Goal: Find specific fact: Find specific fact

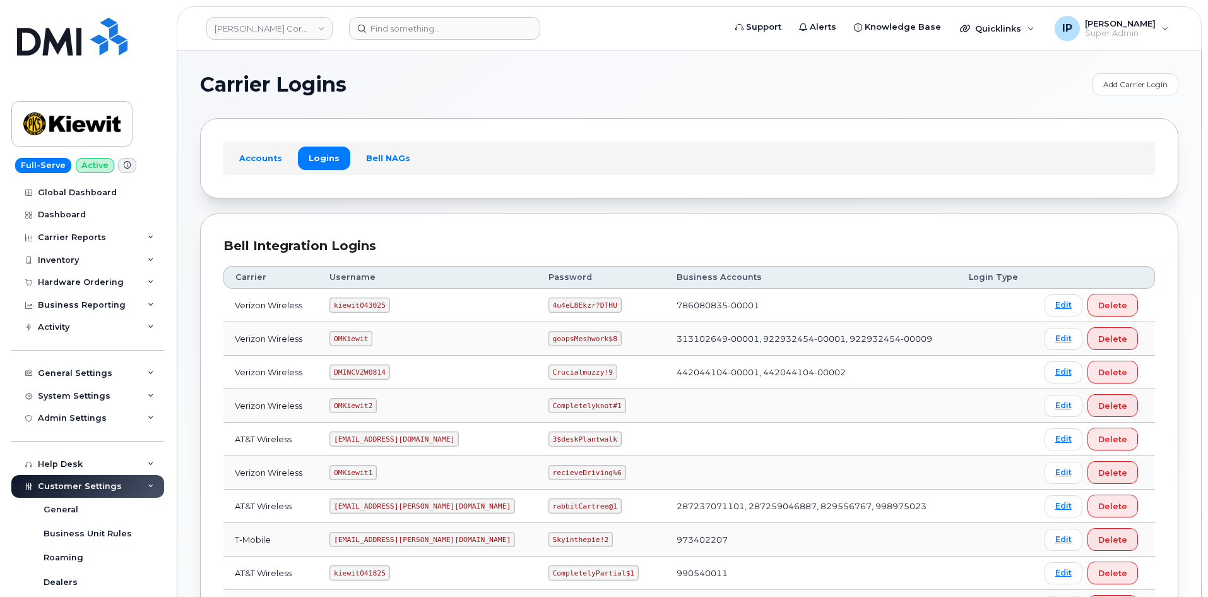
scroll to position [232, 0]
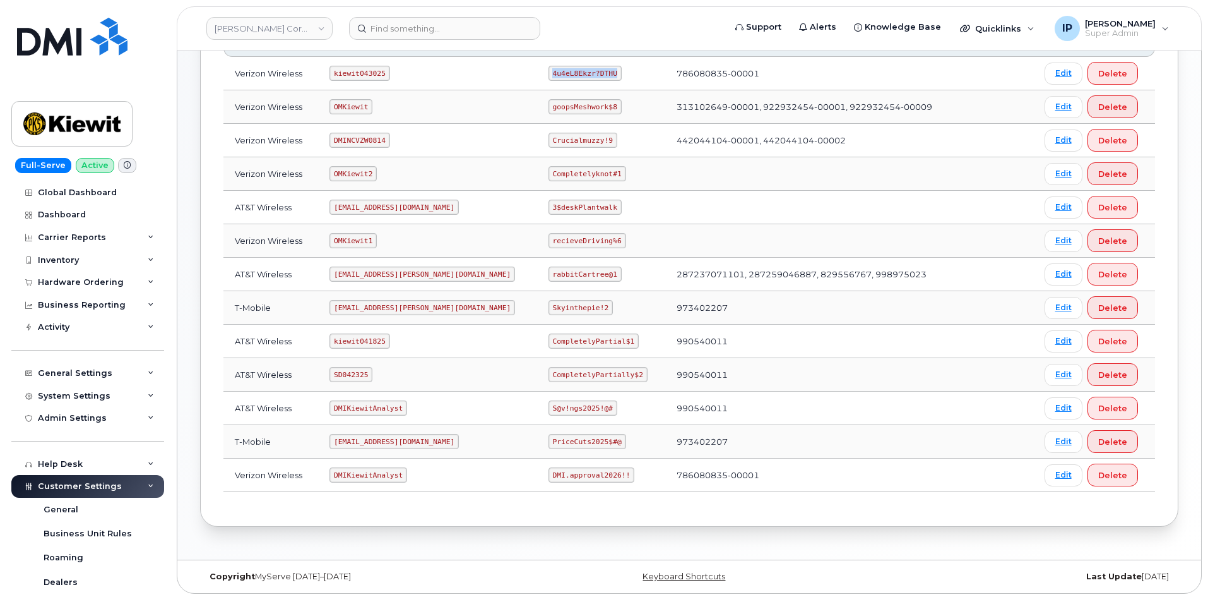
drag, startPoint x: 571, startPoint y: 71, endPoint x: 504, endPoint y: 72, distance: 66.3
click at [537, 72] on td "4u4eL8Ekzr?DTHU" at bounding box center [601, 73] width 128 height 33
copy code "4u4eL8Ekzr?DTHU"
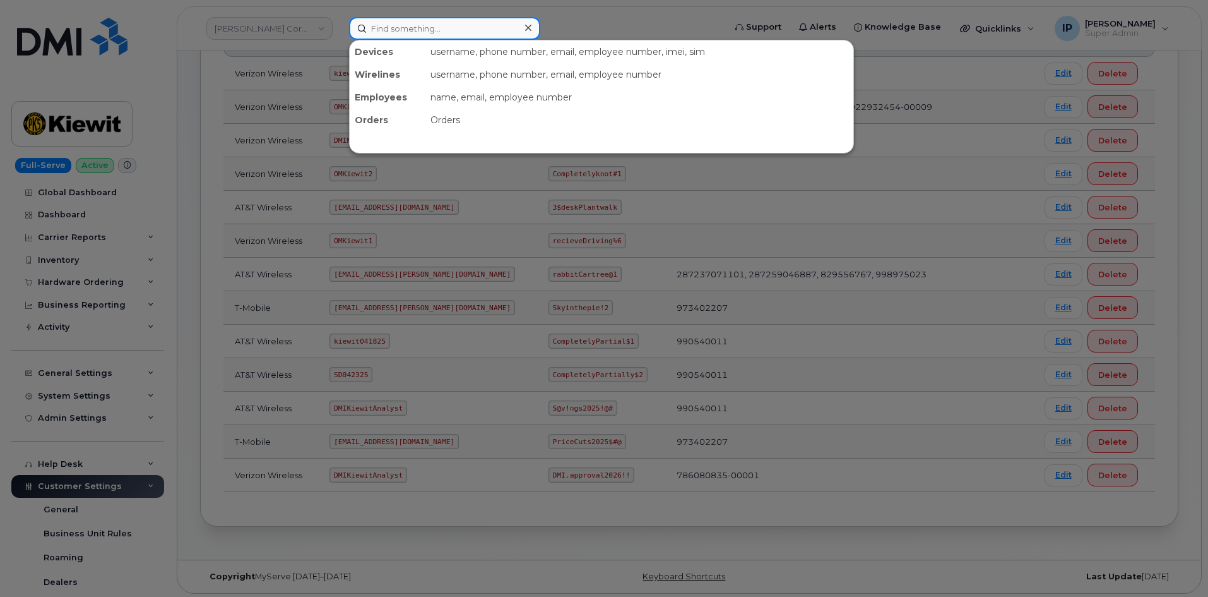
click at [445, 29] on input at bounding box center [444, 28] width 191 height 23
paste input "4047359067"
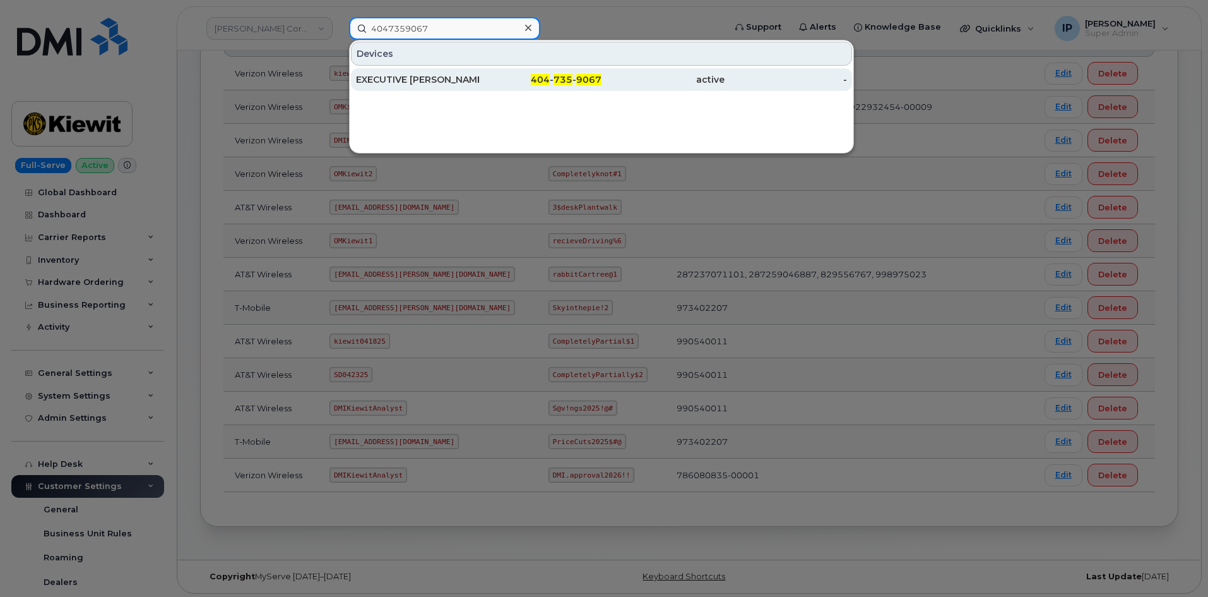
type input "4047359067"
click at [523, 81] on div "404 - 735 - 9067" at bounding box center [540, 79] width 123 height 13
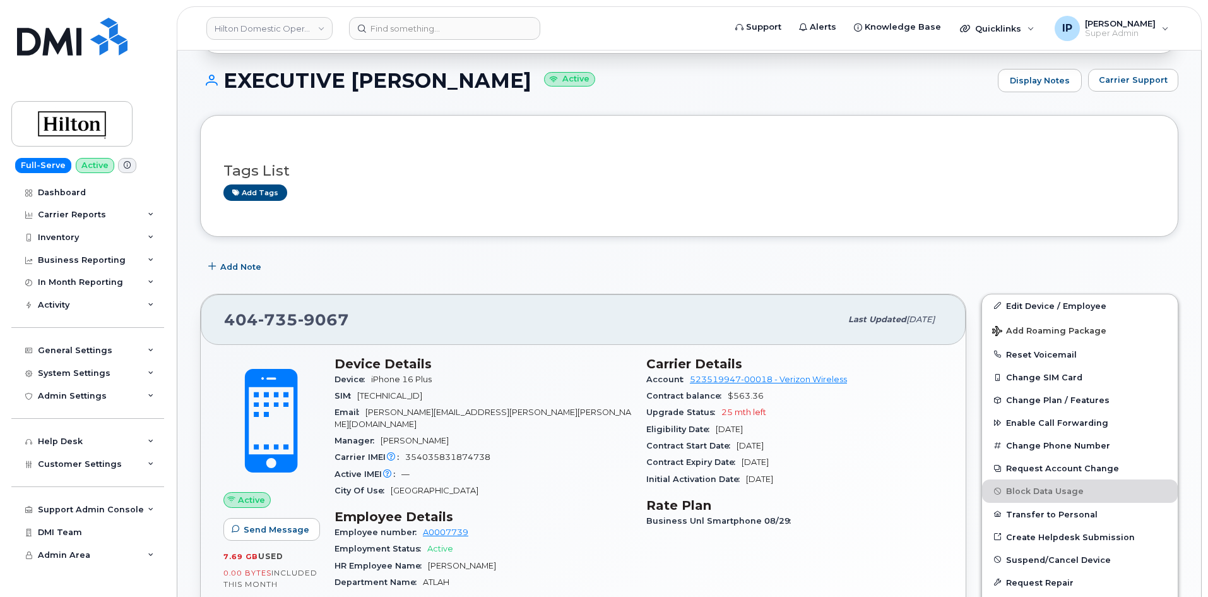
scroll to position [189, 0]
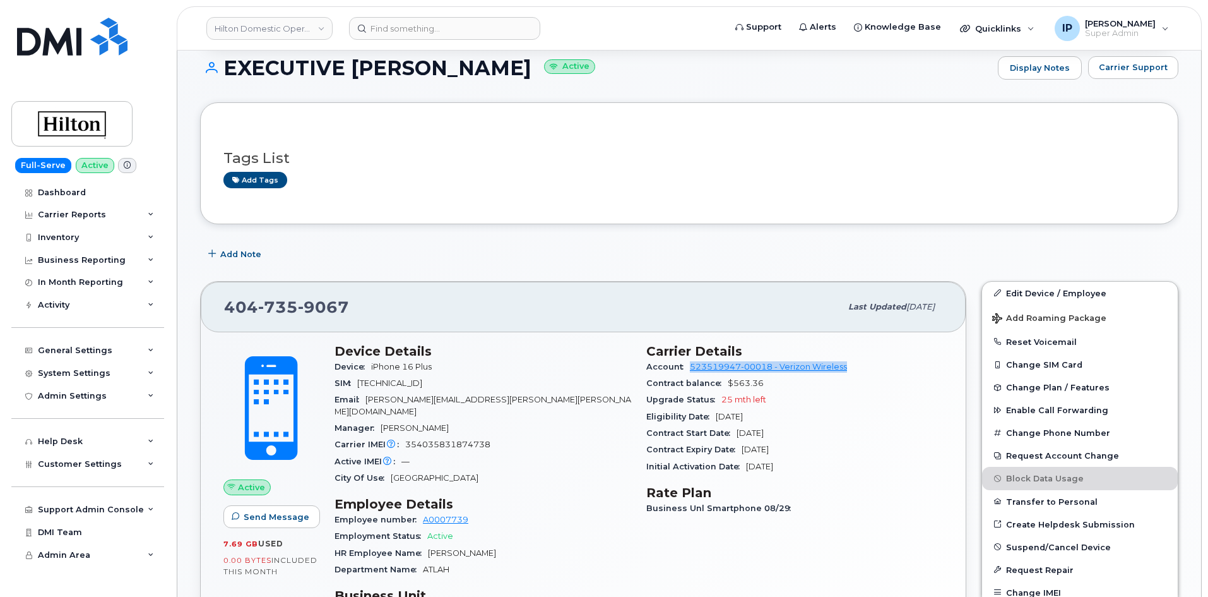
drag, startPoint x: 859, startPoint y: 361, endPoint x: 693, endPoint y: 368, distance: 166.2
click at [693, 368] on div "Account 523519947-00018 - Verizon Wireless" at bounding box center [794, 367] width 297 height 16
copy link "523519947-00018 - Verizon Wireless"
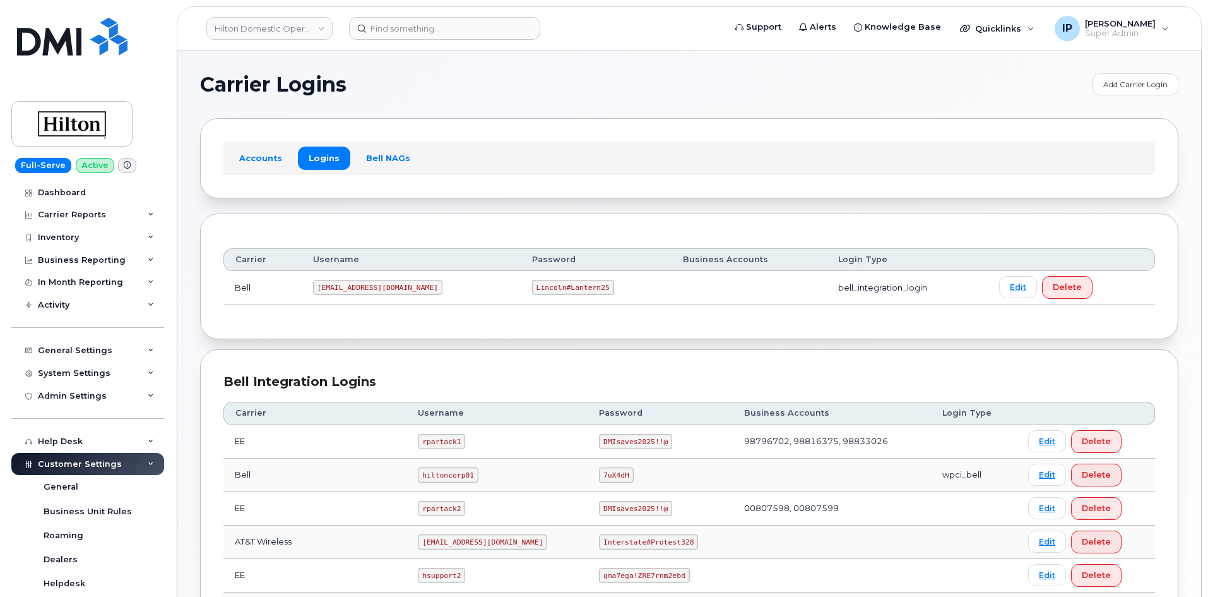
scroll to position [300, 0]
